Goal: Task Accomplishment & Management: Use online tool/utility

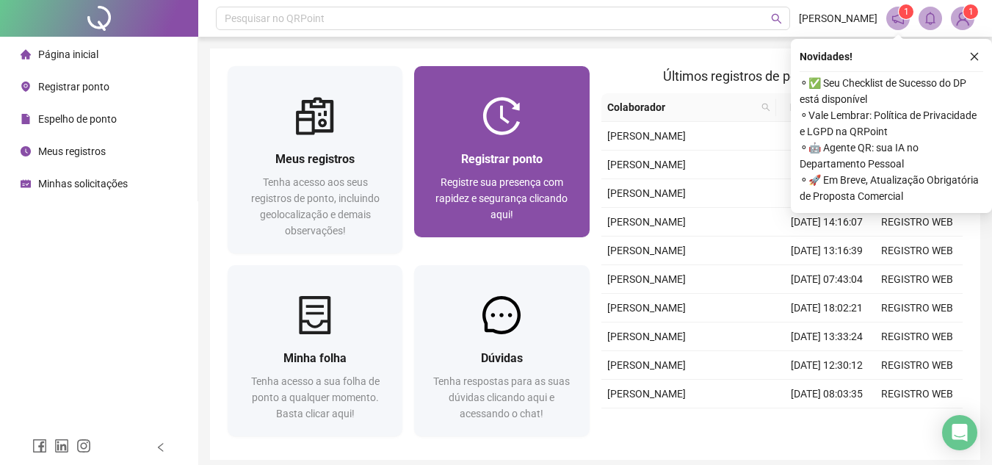
click at [482, 145] on div "Registrar ponto Registre sua presença com rapidez e segurança clicando aqui!" at bounding box center [501, 186] width 175 height 102
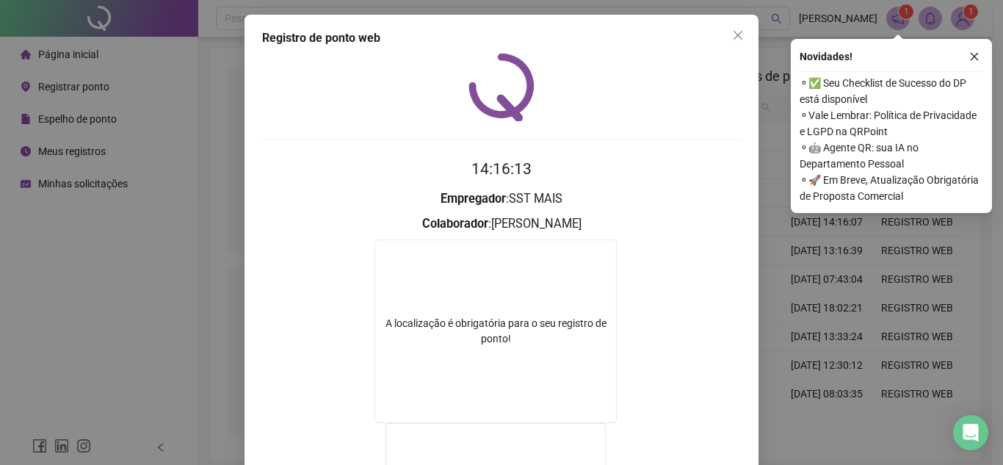
click at [732, 32] on icon "close" at bounding box center [738, 35] width 12 height 12
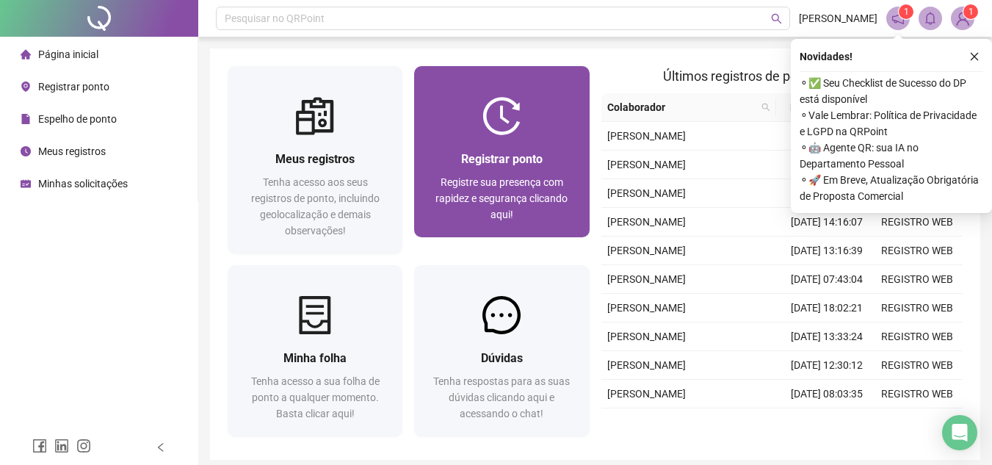
click at [529, 137] on div "Registrar ponto Registre sua presença com rapidez e segurança clicando aqui!" at bounding box center [501, 186] width 175 height 102
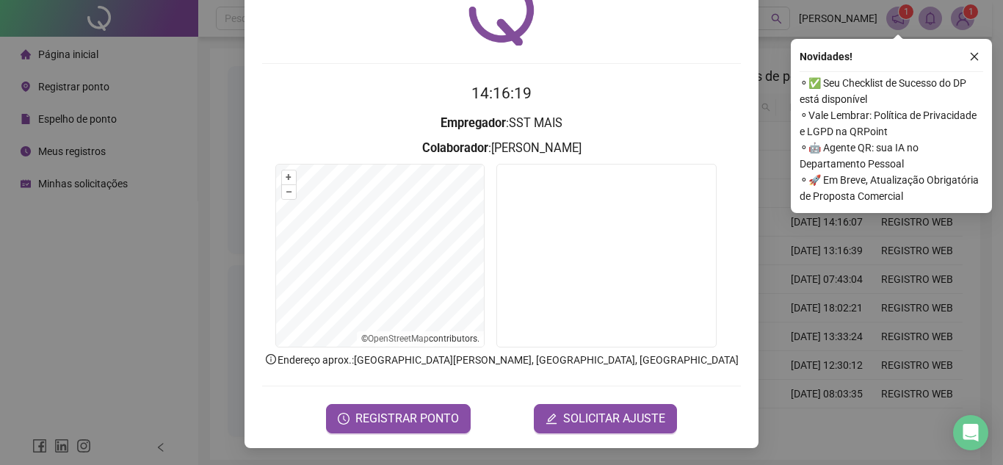
scroll to position [76, 0]
click at [408, 411] on span "REGISTRAR PONTO" at bounding box center [407, 418] width 104 height 18
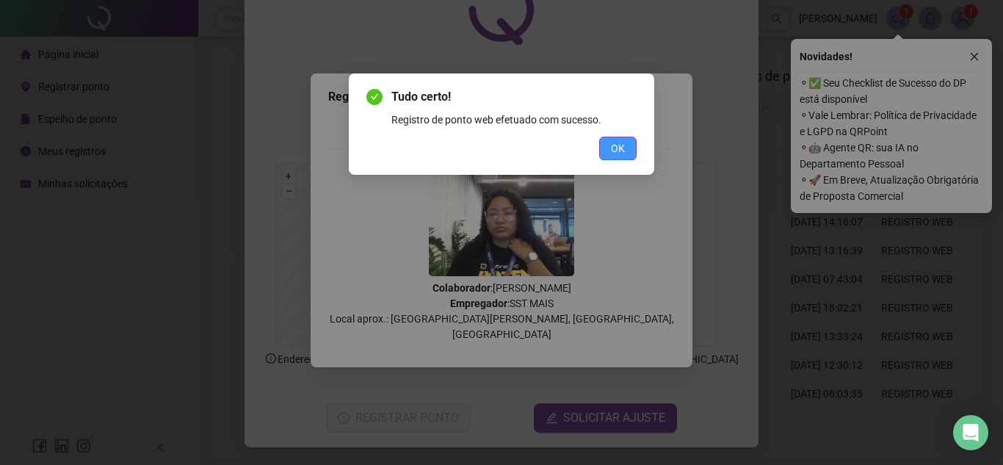
click at [615, 153] on span "OK" at bounding box center [618, 148] width 14 height 16
